Goal: Task Accomplishment & Management: Complete application form

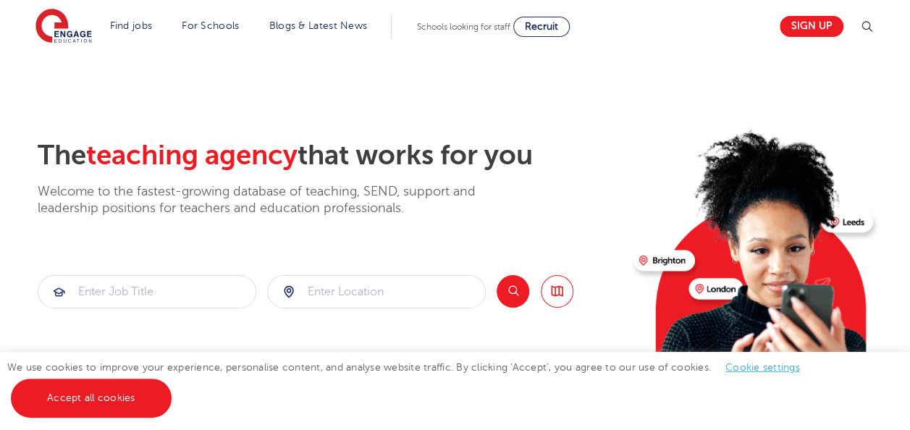
drag, startPoint x: 0, startPoint y: 0, endPoint x: 239, endPoint y: 124, distance: 268.9
click at [239, 124] on section "The teaching agency that works for you Welcome to the fastest-growing database …" at bounding box center [455, 291] width 910 height 478
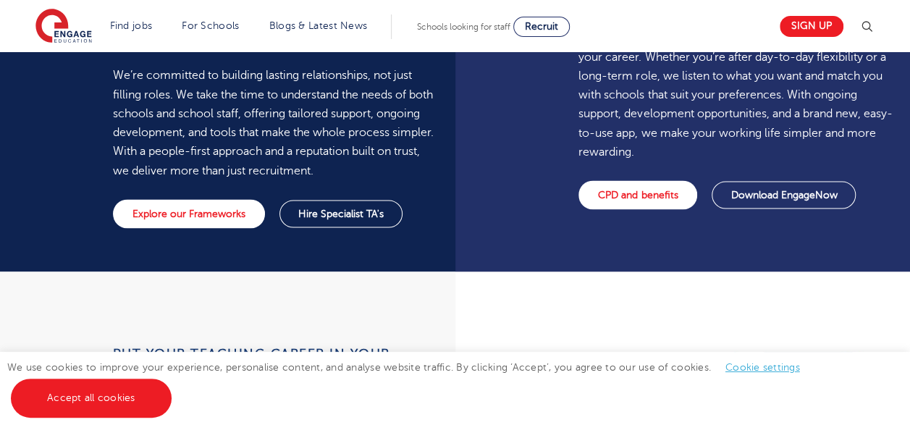
scroll to position [1252, 0]
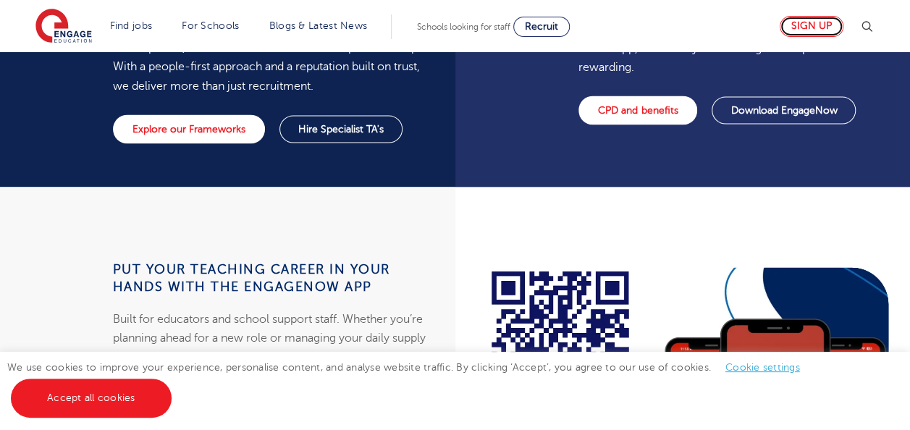
click at [815, 26] on link "Sign up" at bounding box center [811, 26] width 64 height 21
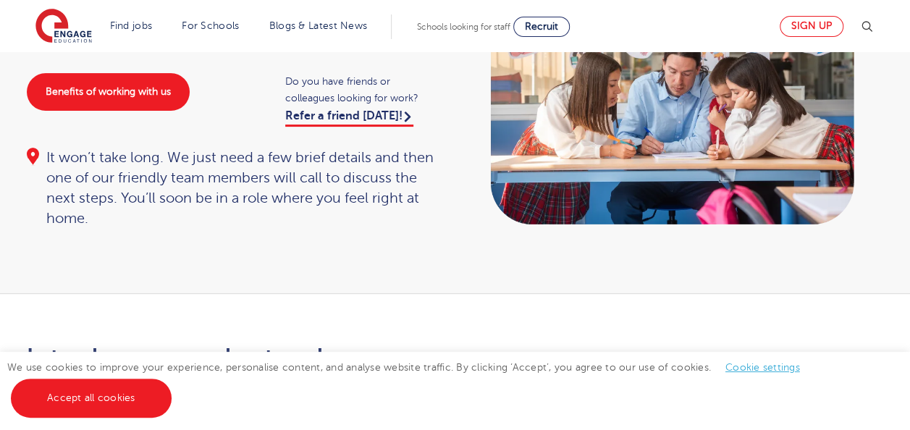
scroll to position [151, 0]
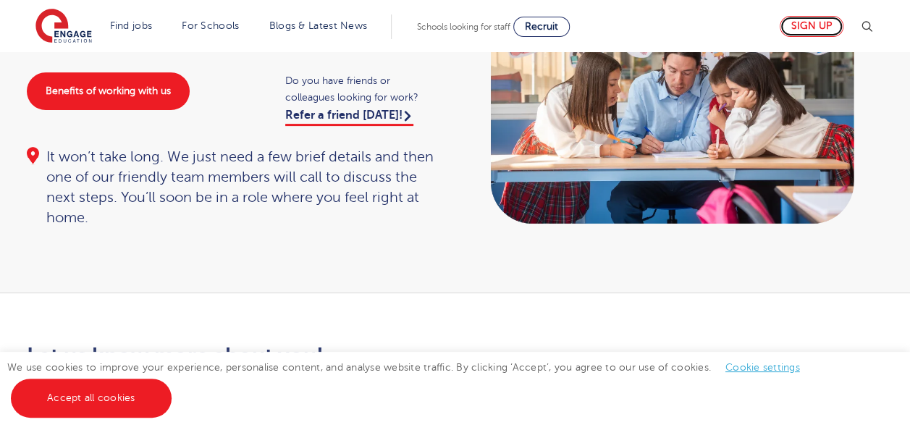
click at [831, 21] on link "Sign up" at bounding box center [811, 26] width 64 height 21
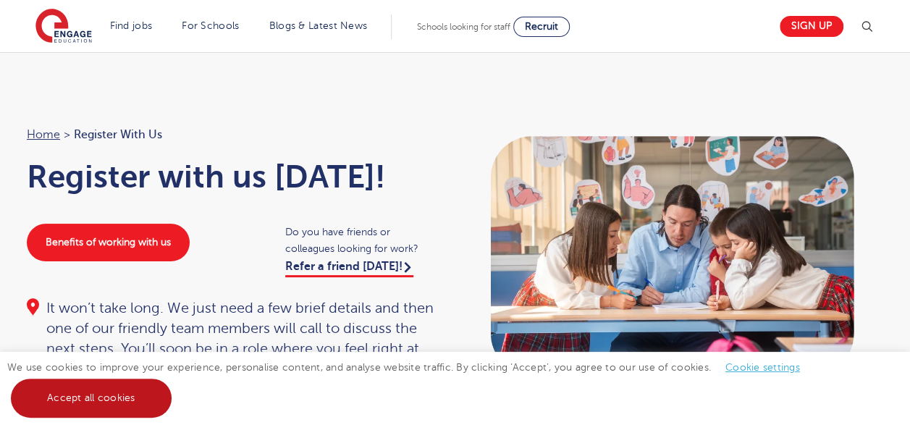
click at [145, 407] on link "Accept all cookies" at bounding box center [91, 397] width 161 height 39
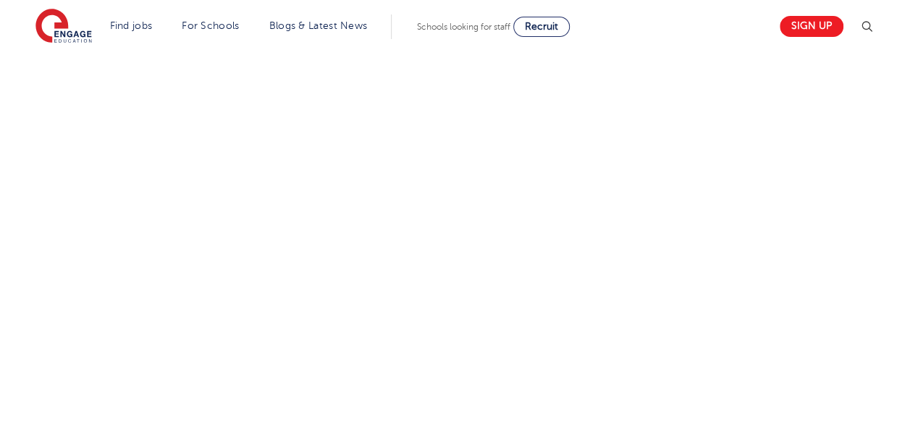
scroll to position [896, 0]
click at [663, 298] on div "Let us know more about you!" at bounding box center [455, 48] width 878 height 901
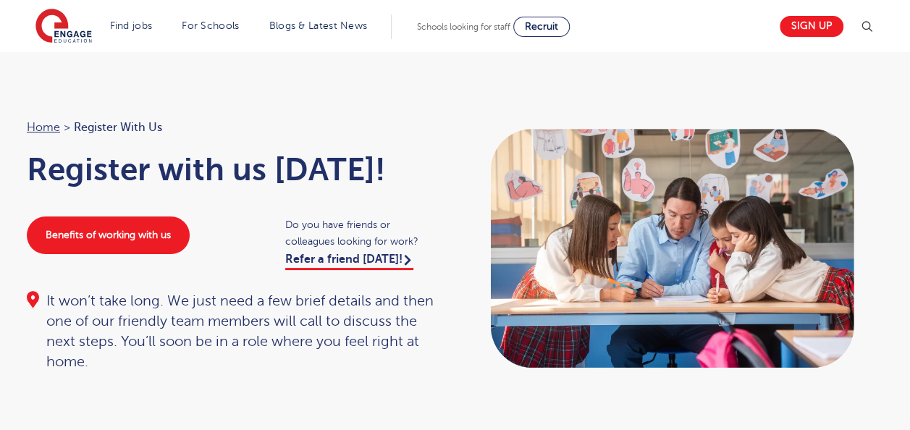
scroll to position [0, 0]
